Goal: Complete application form

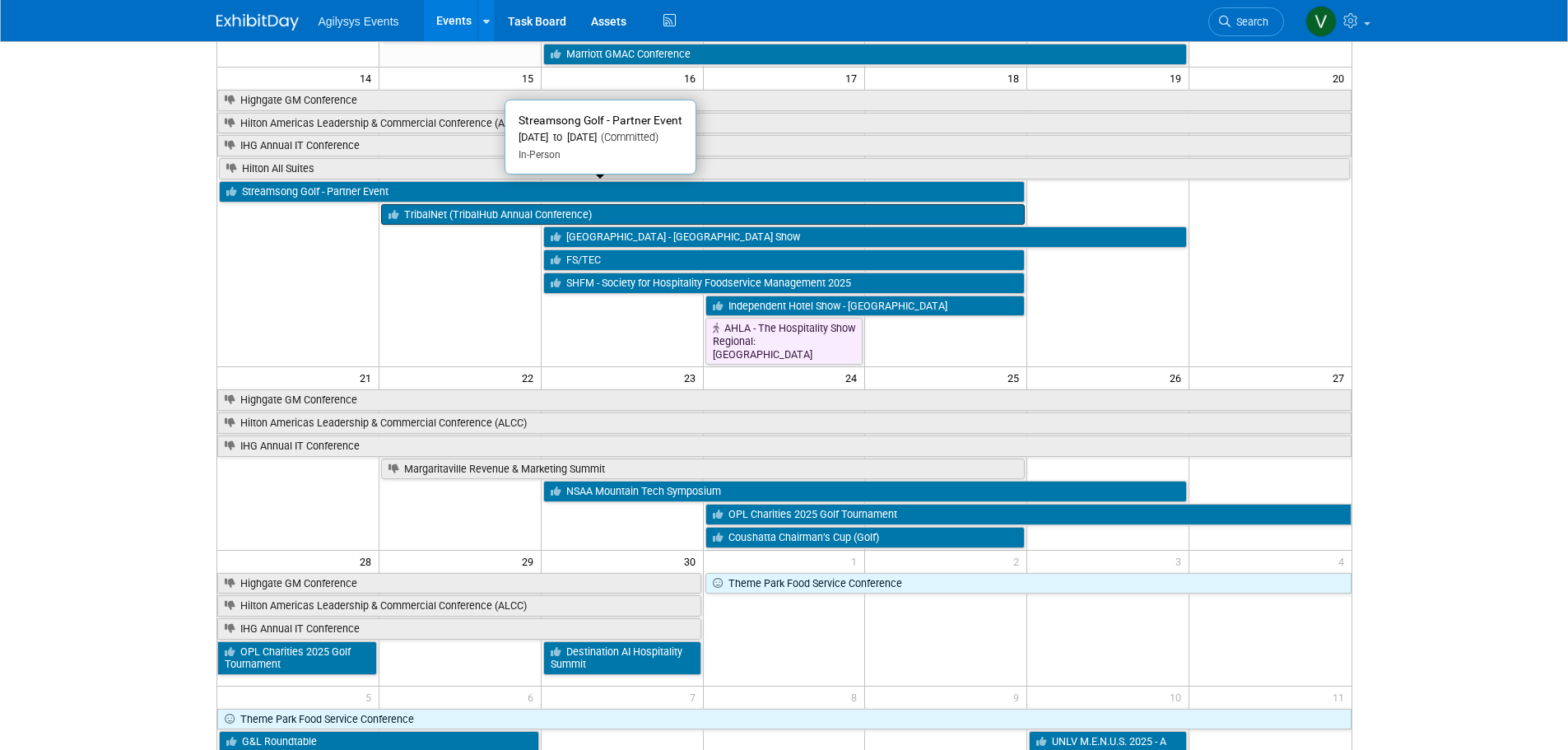
click at [488, 208] on link "TribalNet (TribalHub Annual Conference)" at bounding box center [703, 214] width 644 height 21
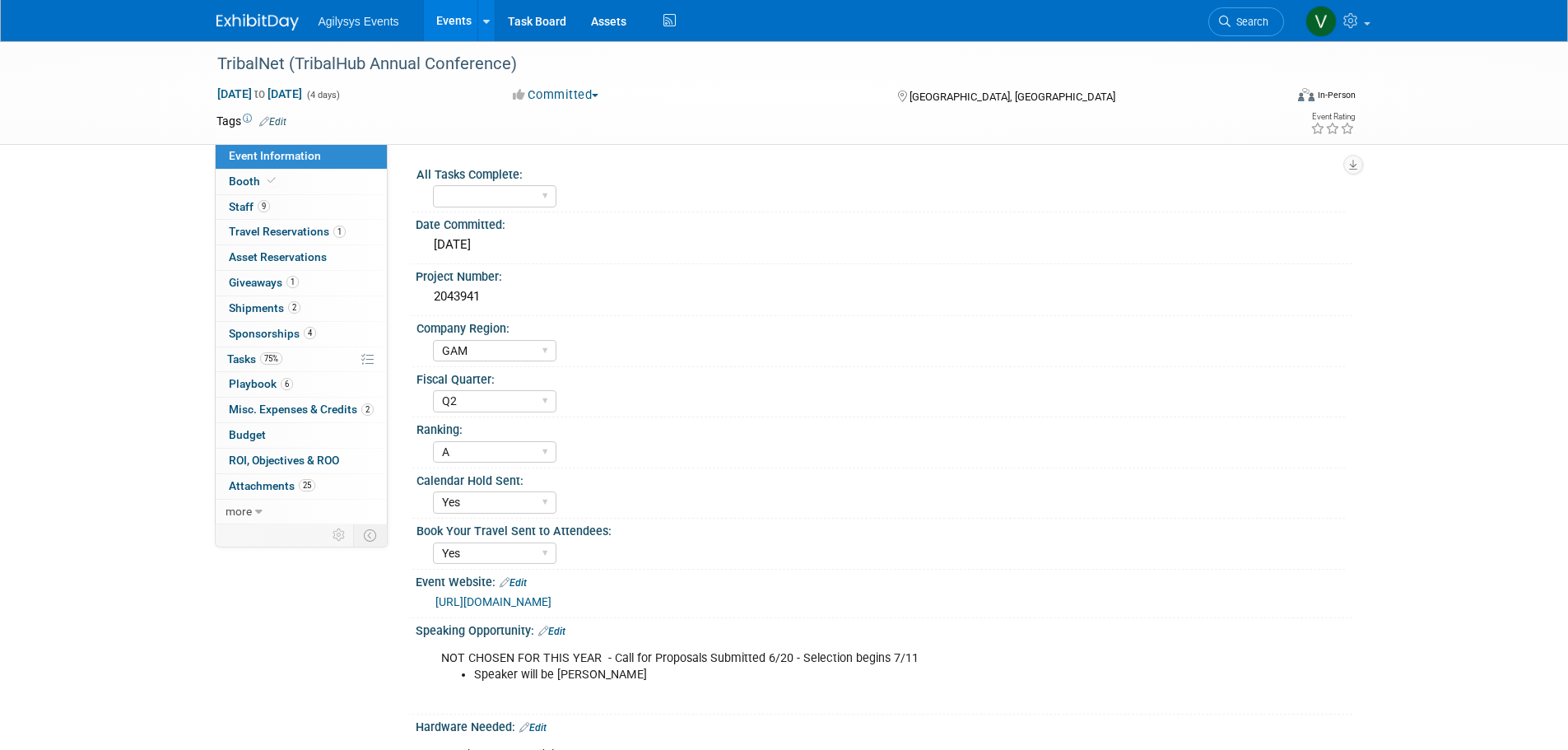
select select "GAM"
select select "Q2"
select select "A"
select select "Yes"
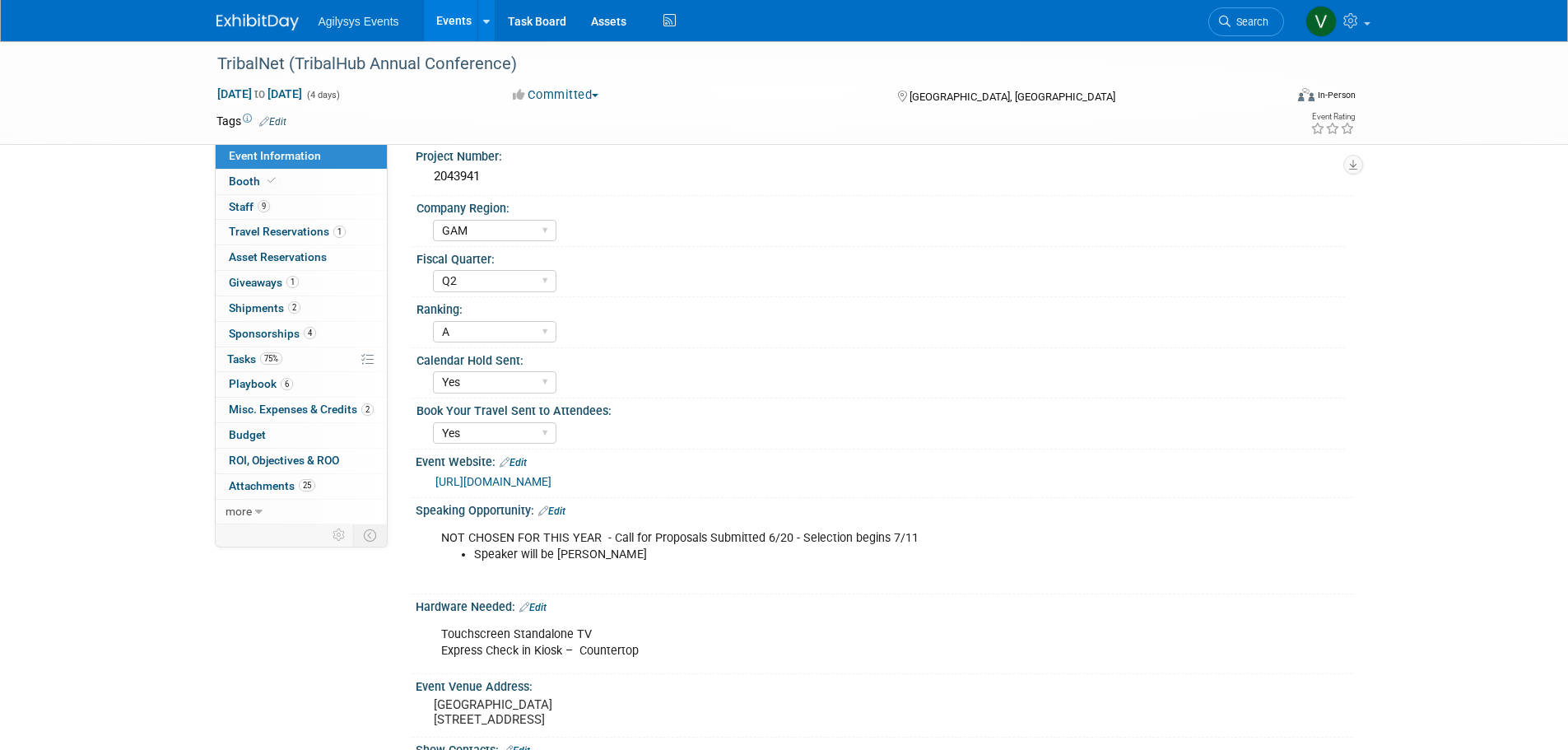
scroll to position [412, 0]
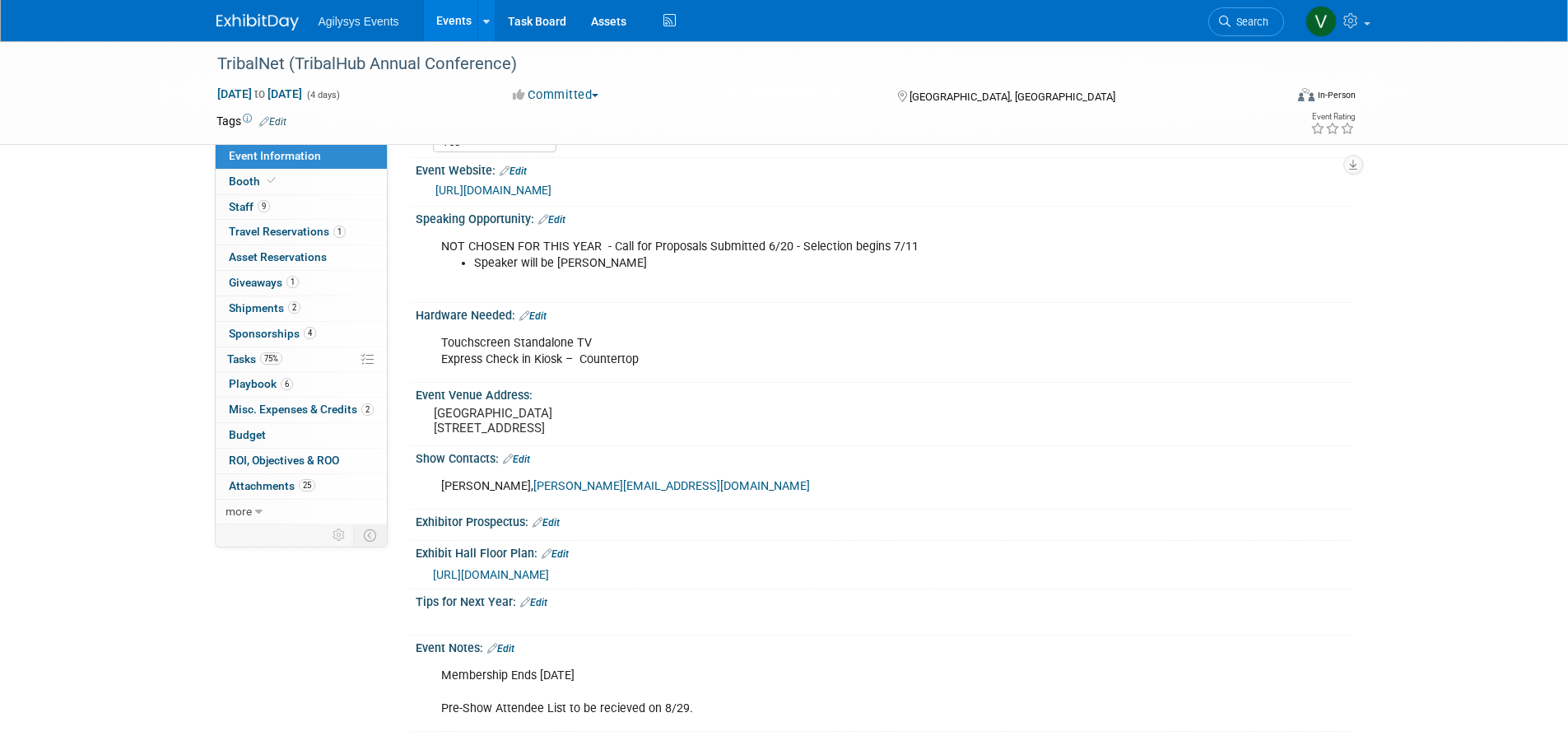
click at [276, 15] on img at bounding box center [257, 21] width 83 height 16
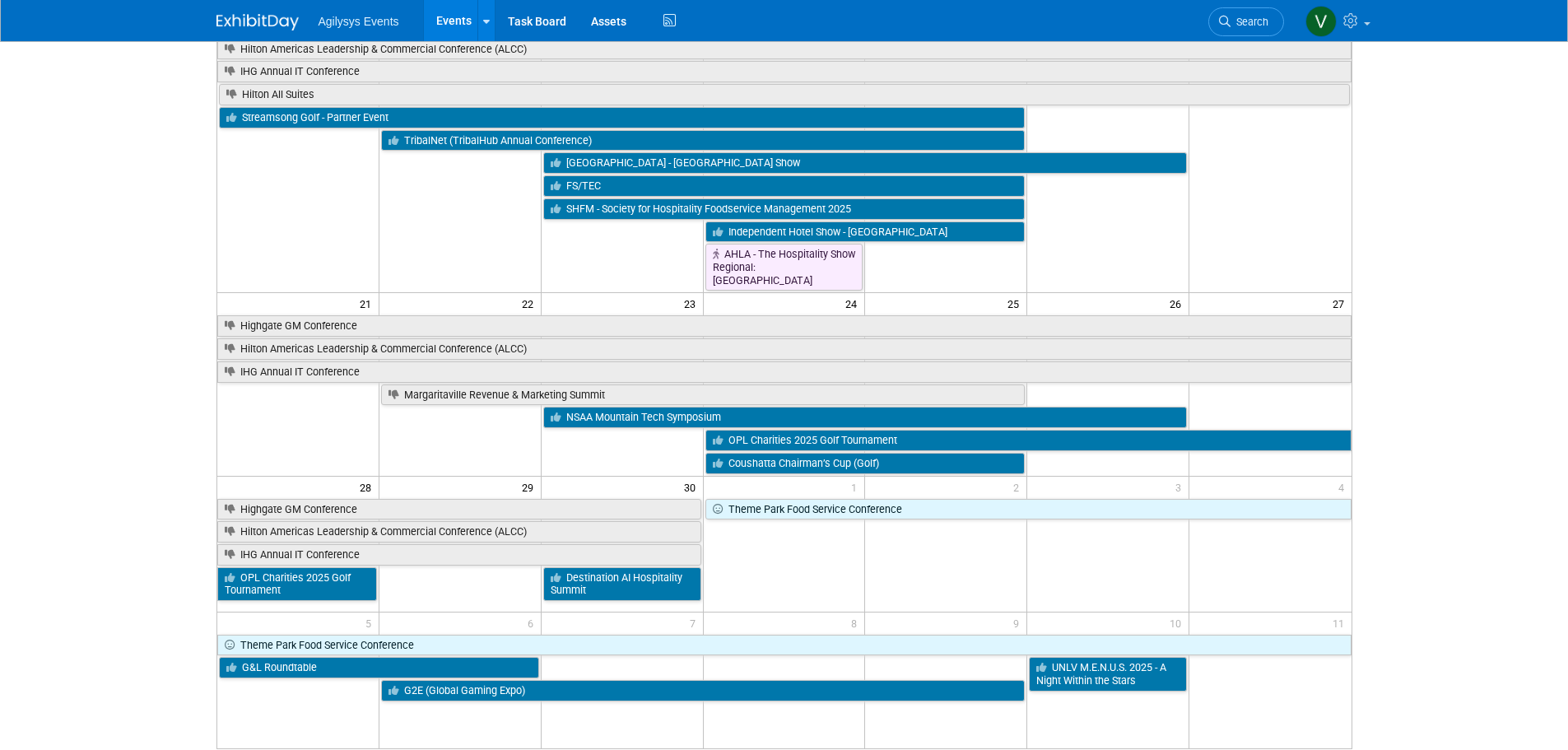
scroll to position [156, 0]
